Goal: Use online tool/utility: Utilize a website feature to perform a specific function

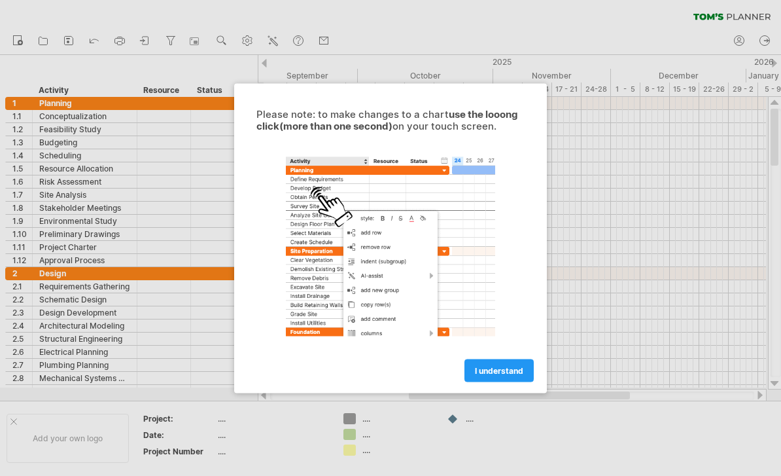
click at [507, 368] on span "I understand" at bounding box center [499, 370] width 48 height 10
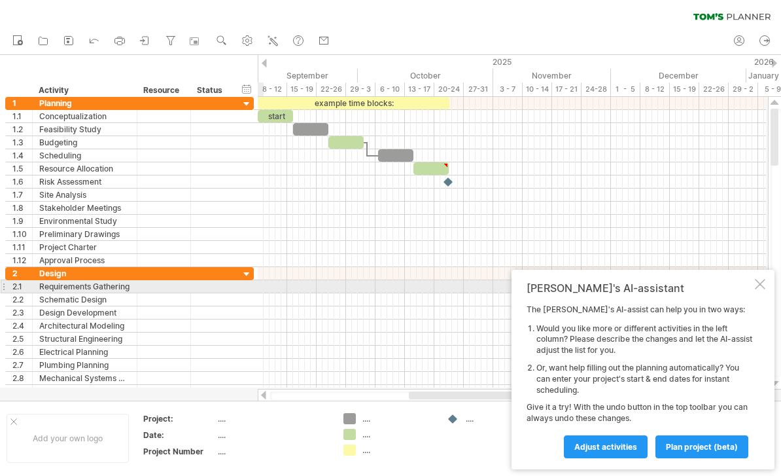
click at [762, 286] on div at bounding box center [760, 284] width 10 height 10
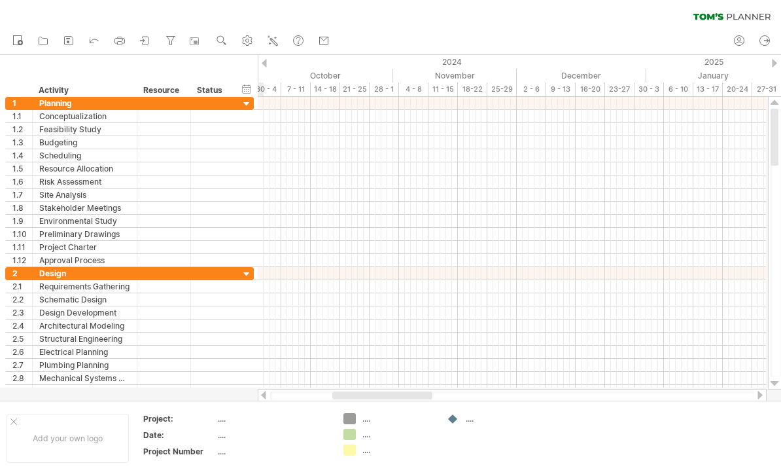
click at [244, 88] on div "hide start/end/duration show start/end/duration" at bounding box center [247, 89] width 12 height 14
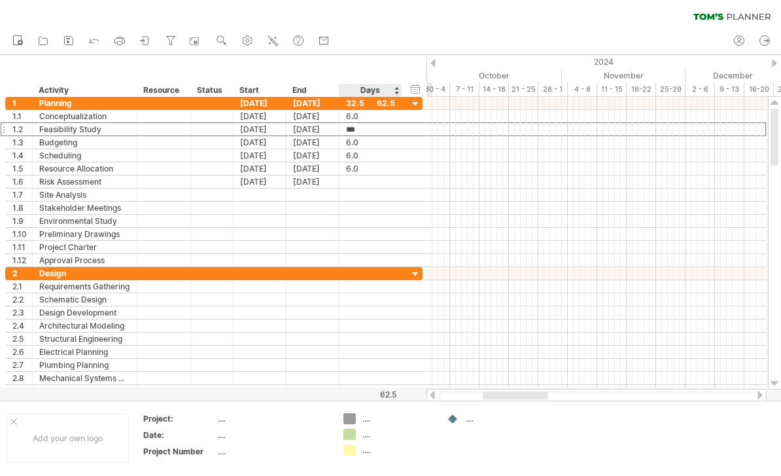
click at [416, 103] on div at bounding box center [416, 104] width 12 height 12
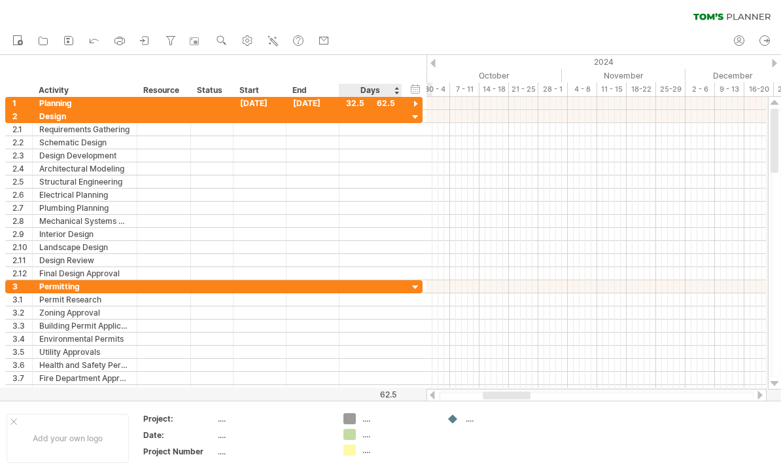
click at [411, 105] on div at bounding box center [416, 104] width 12 height 12
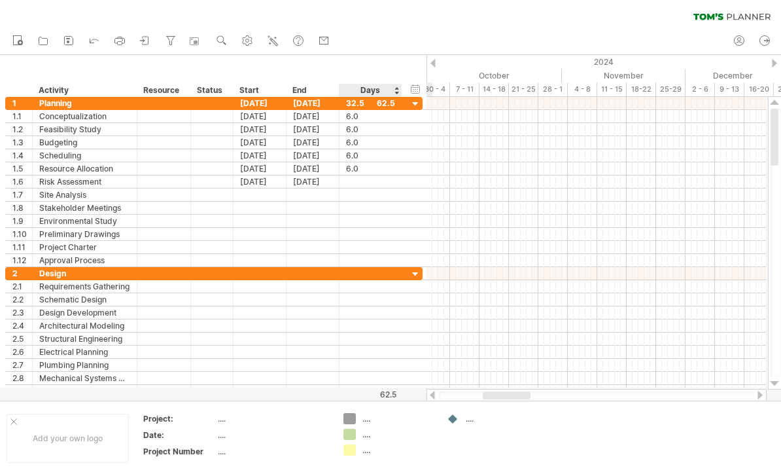
click at [416, 88] on div "hide start/end/duration show start/end/duration" at bounding box center [416, 89] width 12 height 14
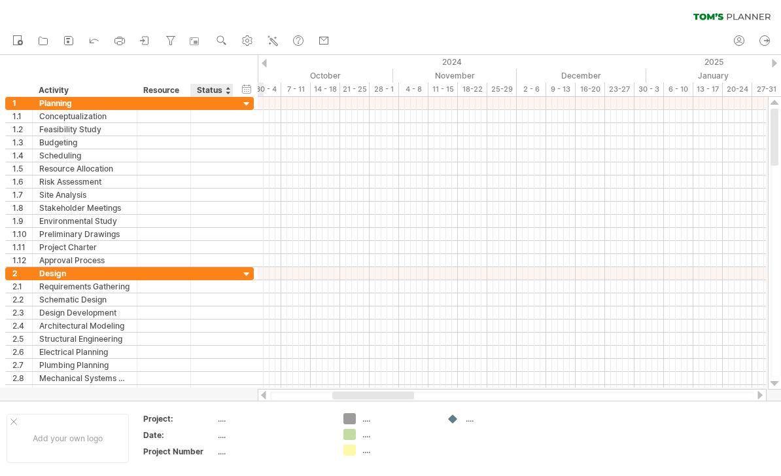
click at [242, 90] on div "hide start/end/duration show start/end/duration" at bounding box center [247, 89] width 12 height 14
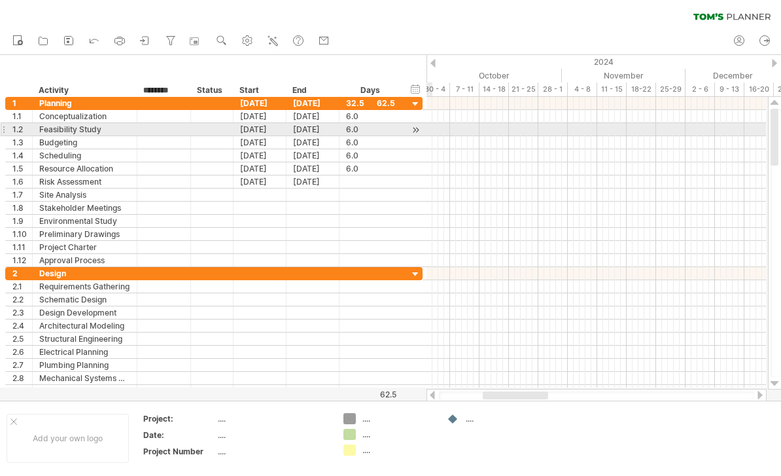
click at [624, 135] on div at bounding box center [597, 129] width 340 height 13
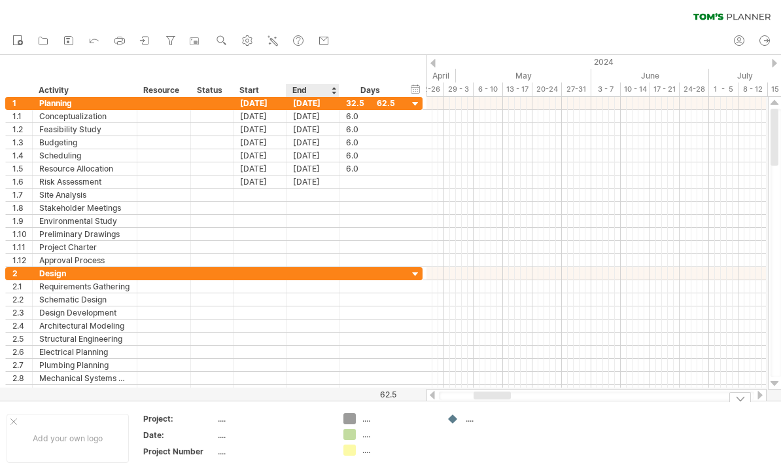
click at [345, 424] on td ".... .... ...." at bounding box center [388, 438] width 103 height 50
click at [449, 425] on td "...." at bounding box center [491, 438] width 103 height 50
click at [454, 420] on div at bounding box center [453, 419] width 13 height 12
click at [452, 417] on div at bounding box center [446, 419] width 13 height 12
click at [472, 421] on div "...." at bounding box center [501, 418] width 71 height 11
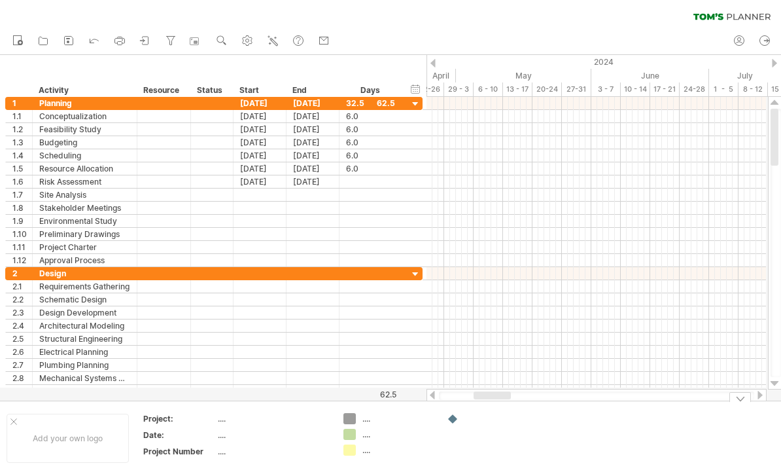
click at [699, 158] on div at bounding box center [597, 155] width 340 height 13
click at [469, 105] on div at bounding box center [597, 103] width 340 height 13
click at [501, 107] on div at bounding box center [597, 103] width 340 height 13
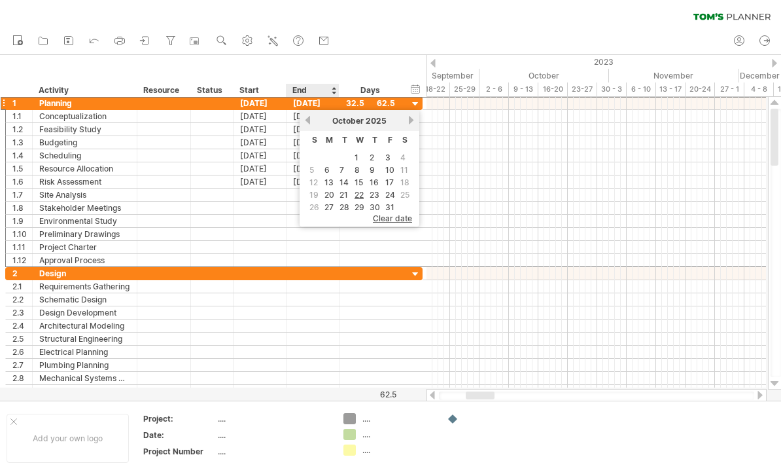
click at [374, 179] on link "16" at bounding box center [374, 182] width 12 height 12
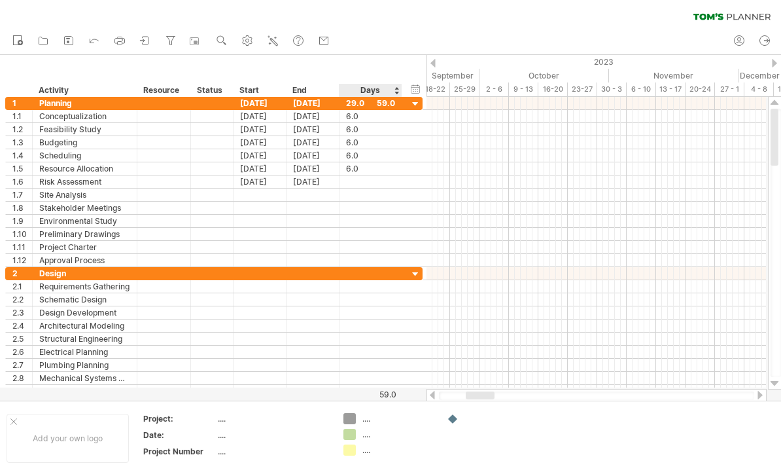
click at [0, 0] on div at bounding box center [0, 0] width 0 height 0
